Goal: Use online tool/utility: Utilize a website feature to perform a specific function

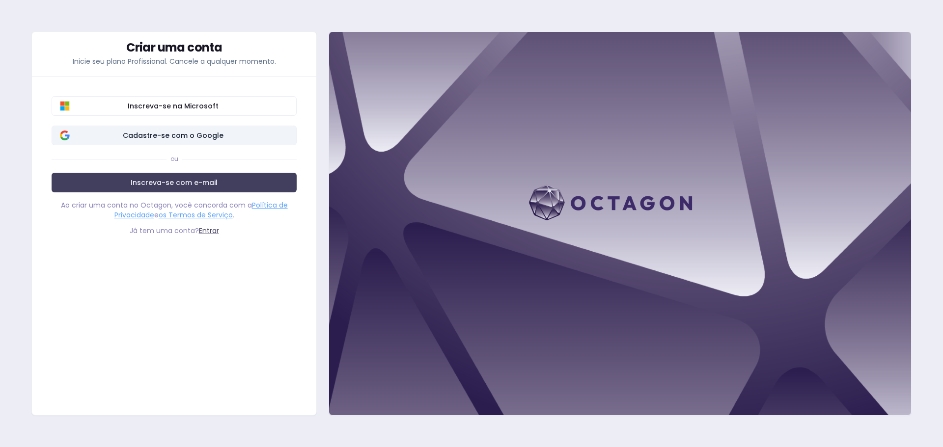
click at [169, 140] on font "Cadastre-se com o Google" at bounding box center [173, 136] width 101 height 10
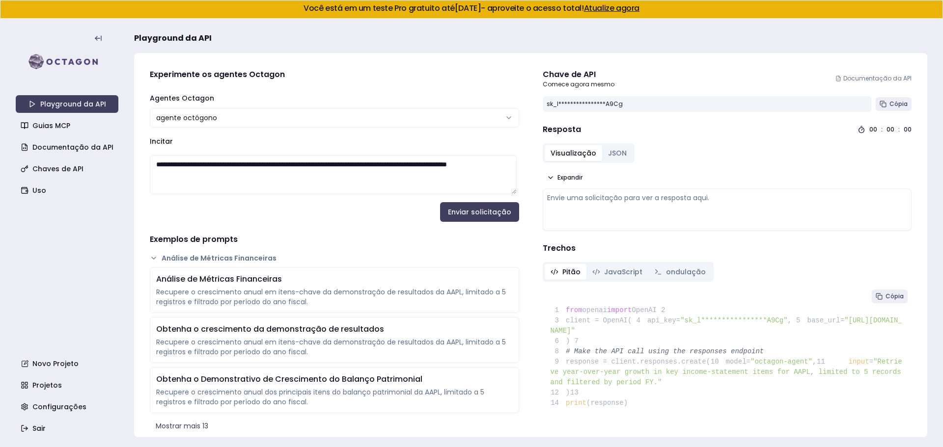
click at [783, 244] on h4 "Trechos" at bounding box center [727, 249] width 369 height 12
click at [615, 148] on font "JSON" at bounding box center [617, 153] width 19 height 10
click at [488, 214] on font "Enviar solicitação" at bounding box center [479, 212] width 63 height 10
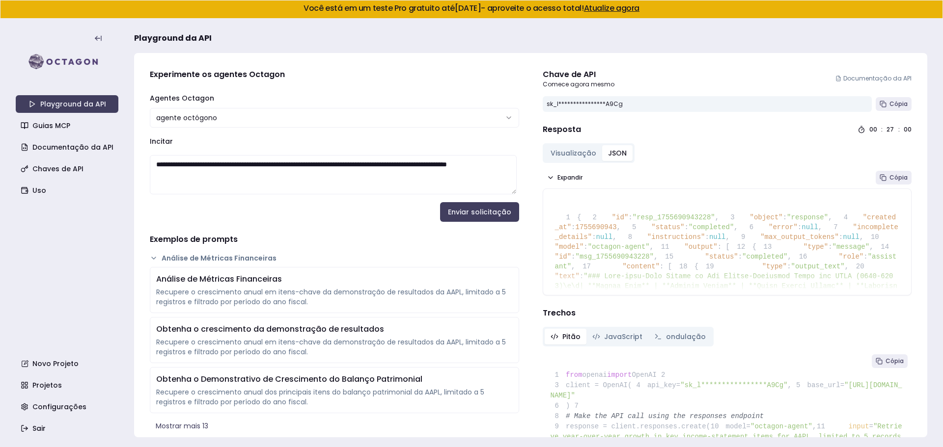
drag, startPoint x: 570, startPoint y: 216, endPoint x: 634, endPoint y: 246, distance: 70.1
click at [634, 246] on code "1 { 2 "id" : "resp_1755690943228" , 3 "object" : "response" , 4 "created_at" : …" at bounding box center [757, 409] width 404 height 391
click at [882, 181] on button "Cópia" at bounding box center [894, 178] width 36 height 14
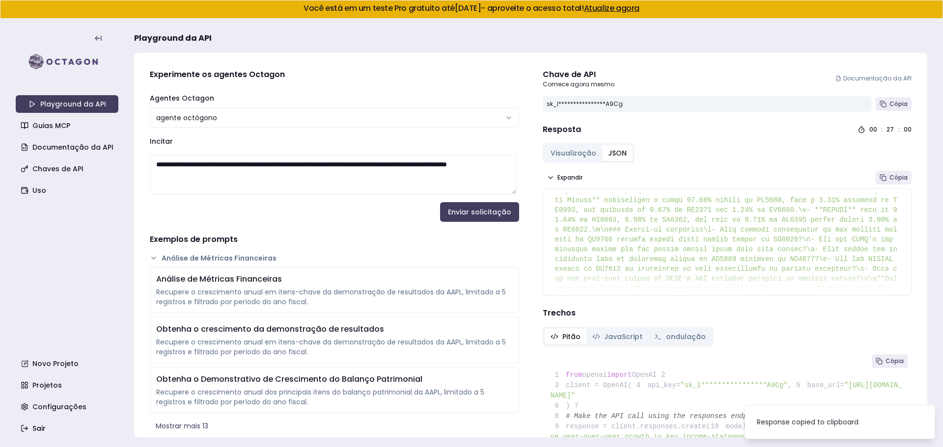
scroll to position [246, 0]
click at [554, 152] on font "Visualização" at bounding box center [574, 153] width 46 height 10
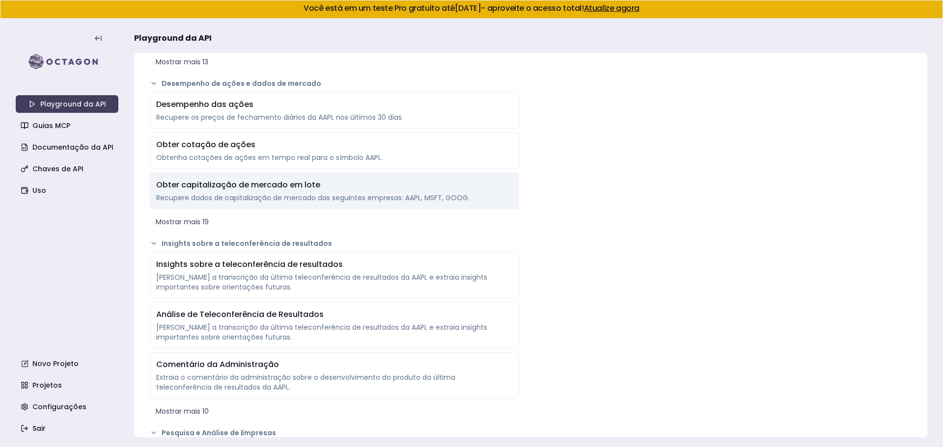
scroll to position [540, 0]
